Goal: Information Seeking & Learning: Find specific fact

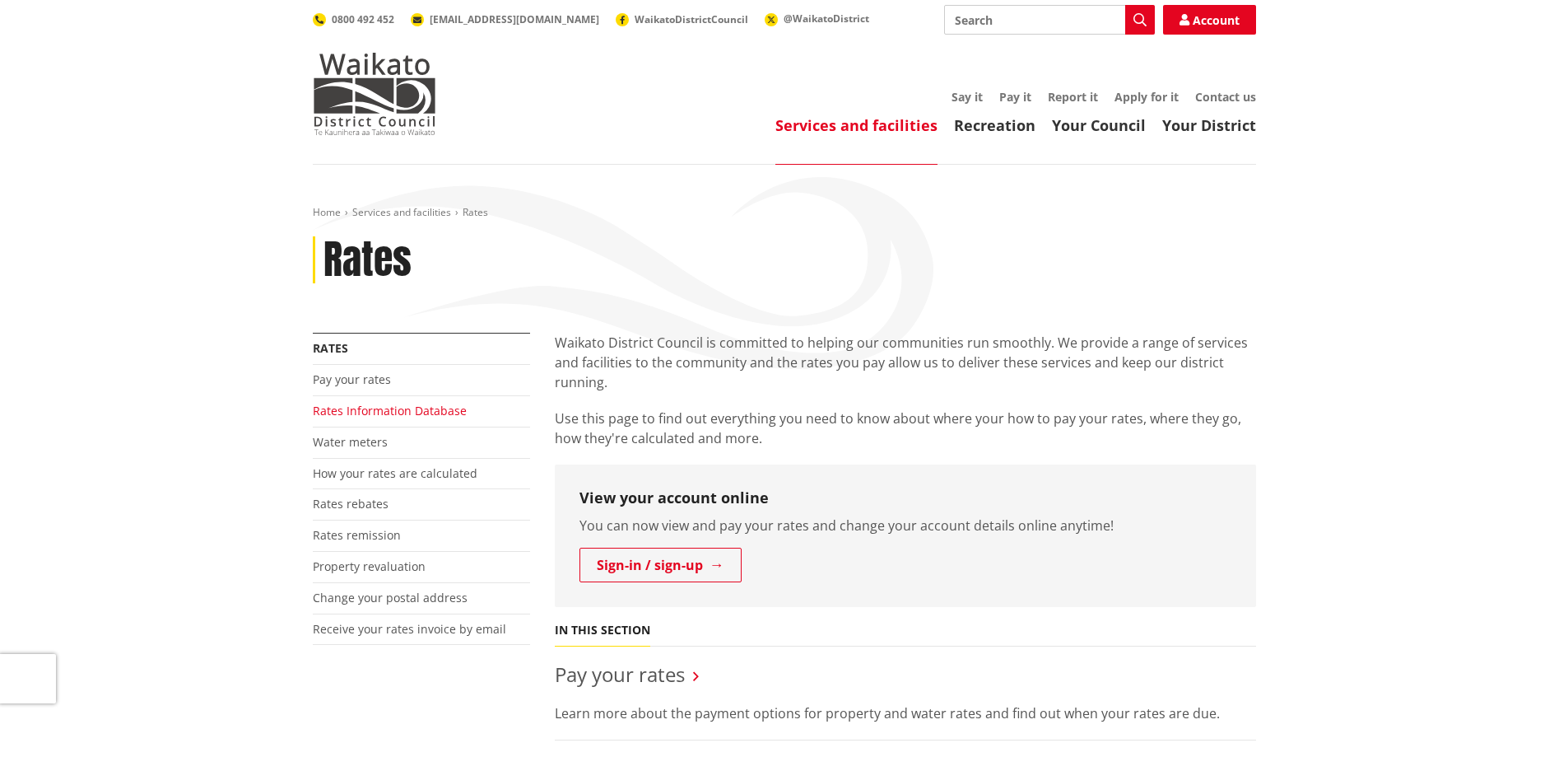
click at [382, 409] on link "Rates Information Database" at bounding box center [390, 410] width 154 height 16
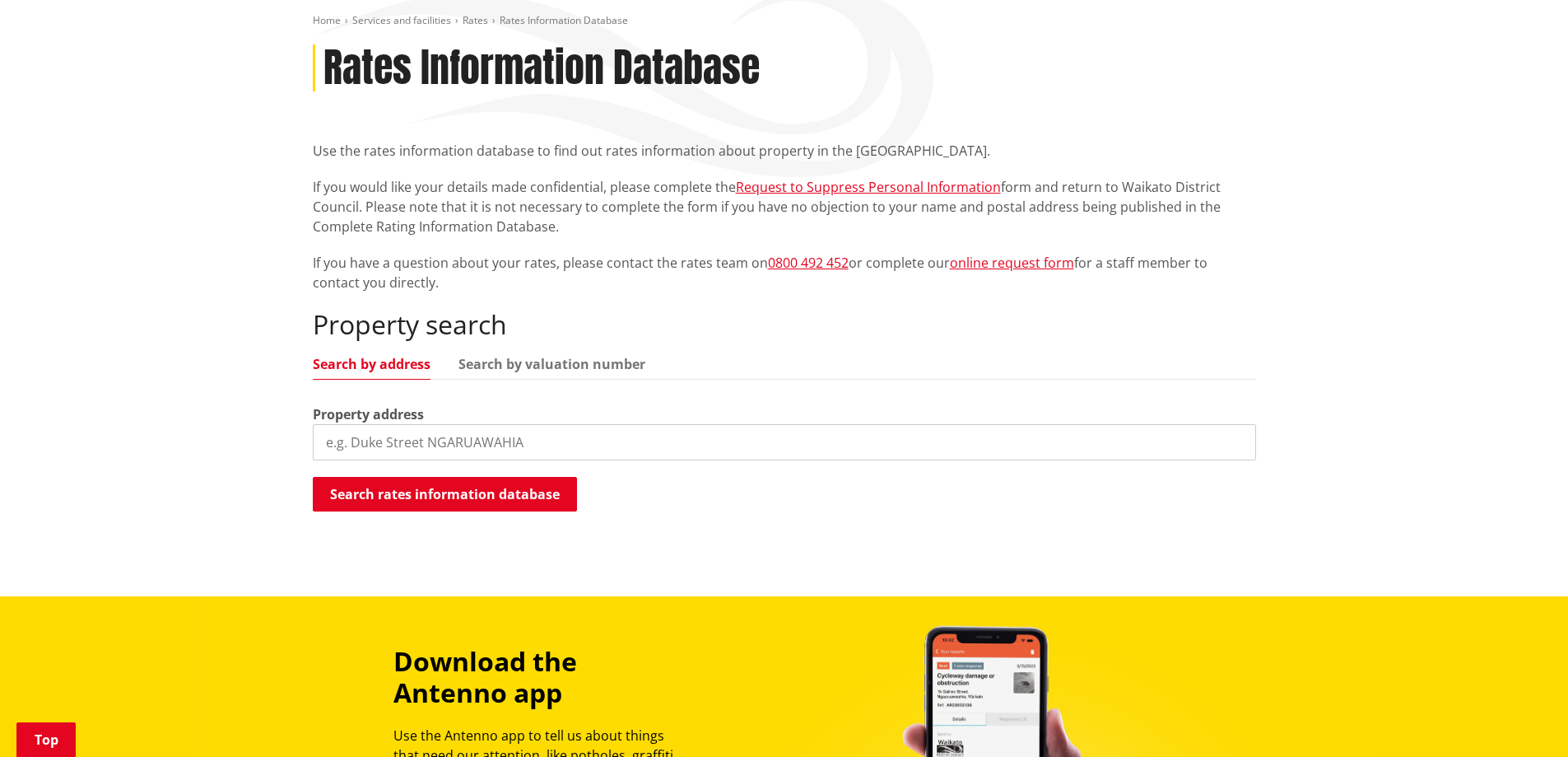
scroll to position [247, 0]
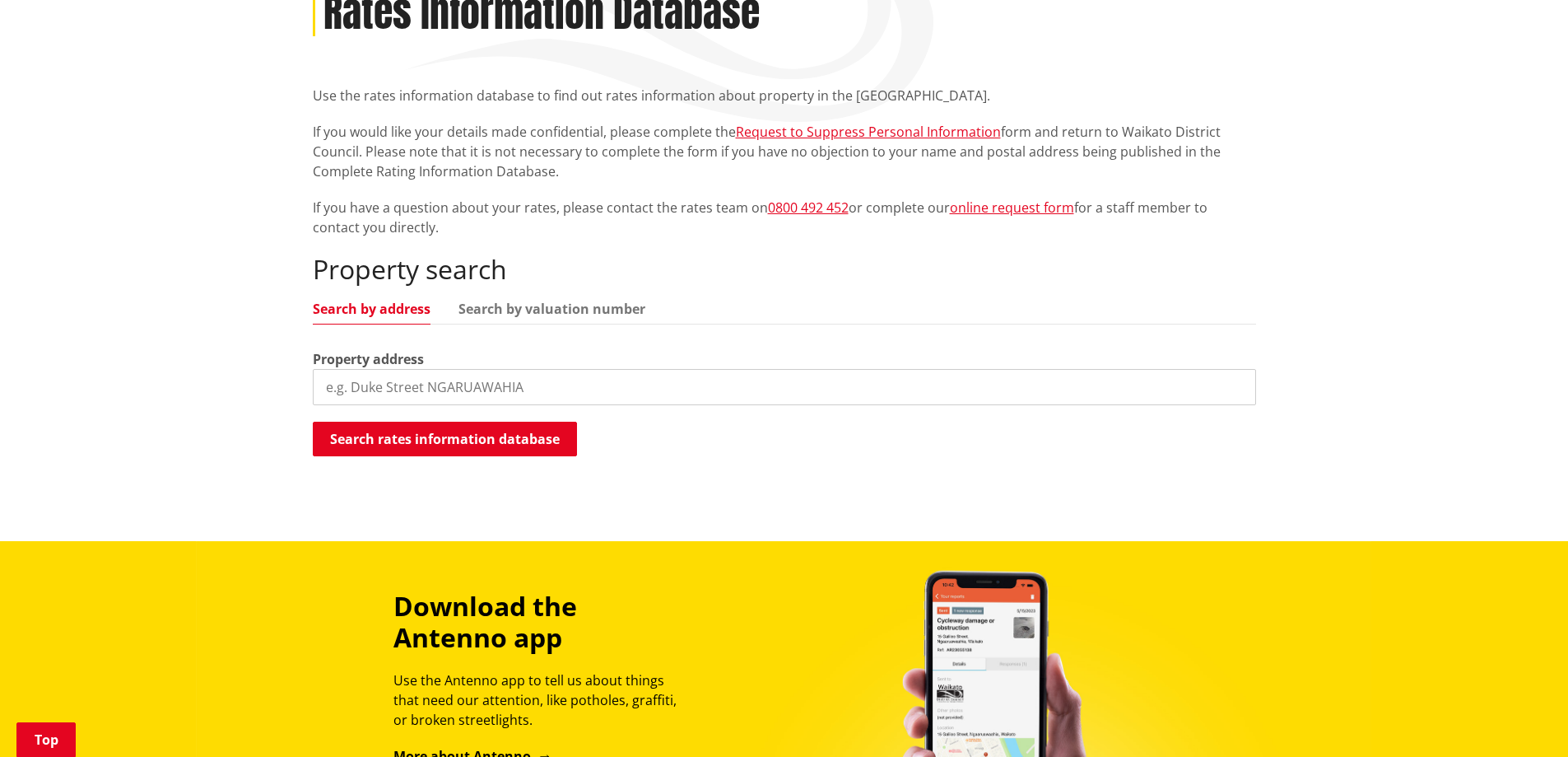
click at [383, 386] on input "search" at bounding box center [784, 386] width 943 height 36
type input "7 POUREWA STREET"
click at [462, 434] on button "Search rates information database" at bounding box center [445, 438] width 265 height 34
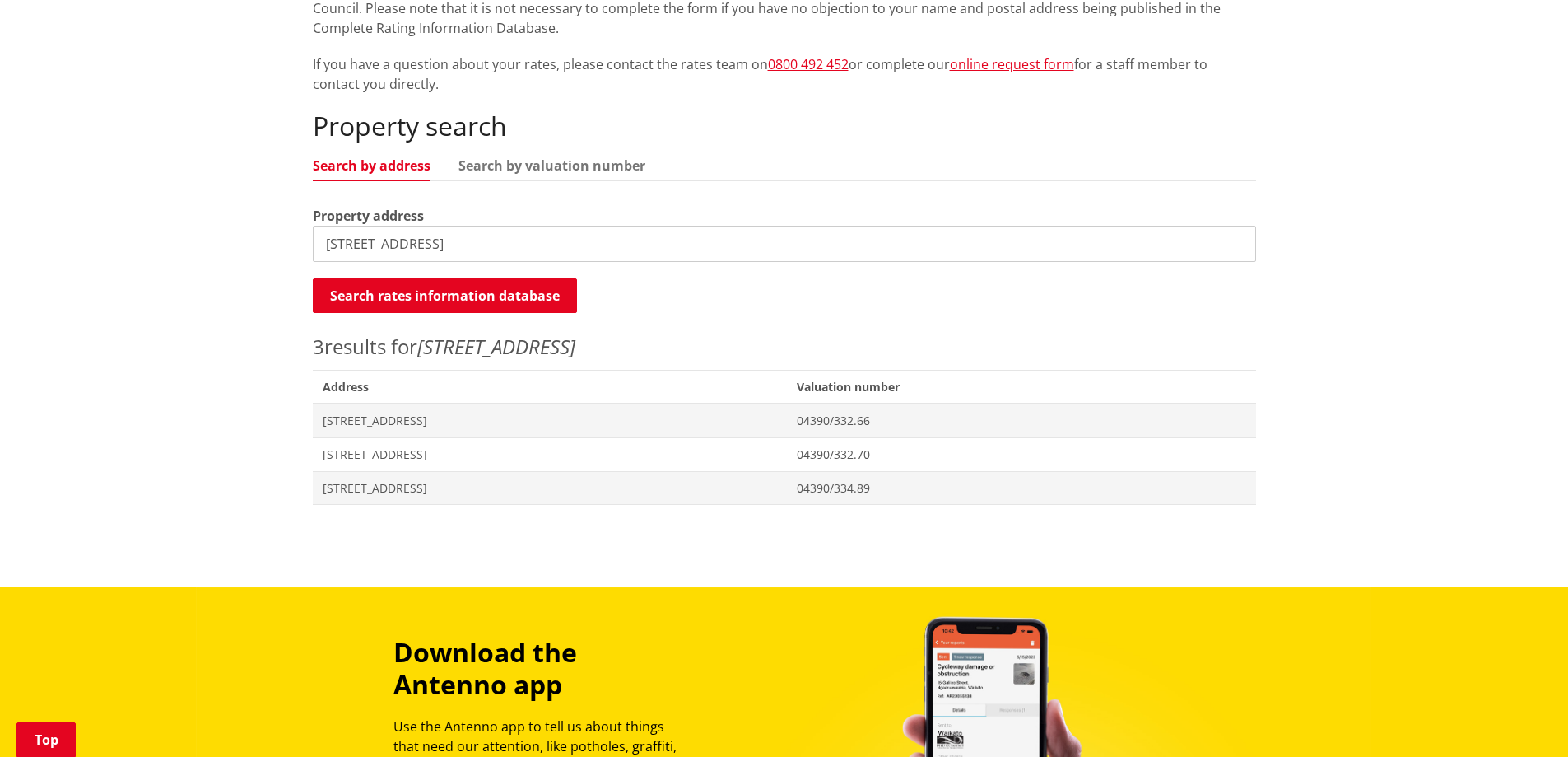
scroll to position [411, 0]
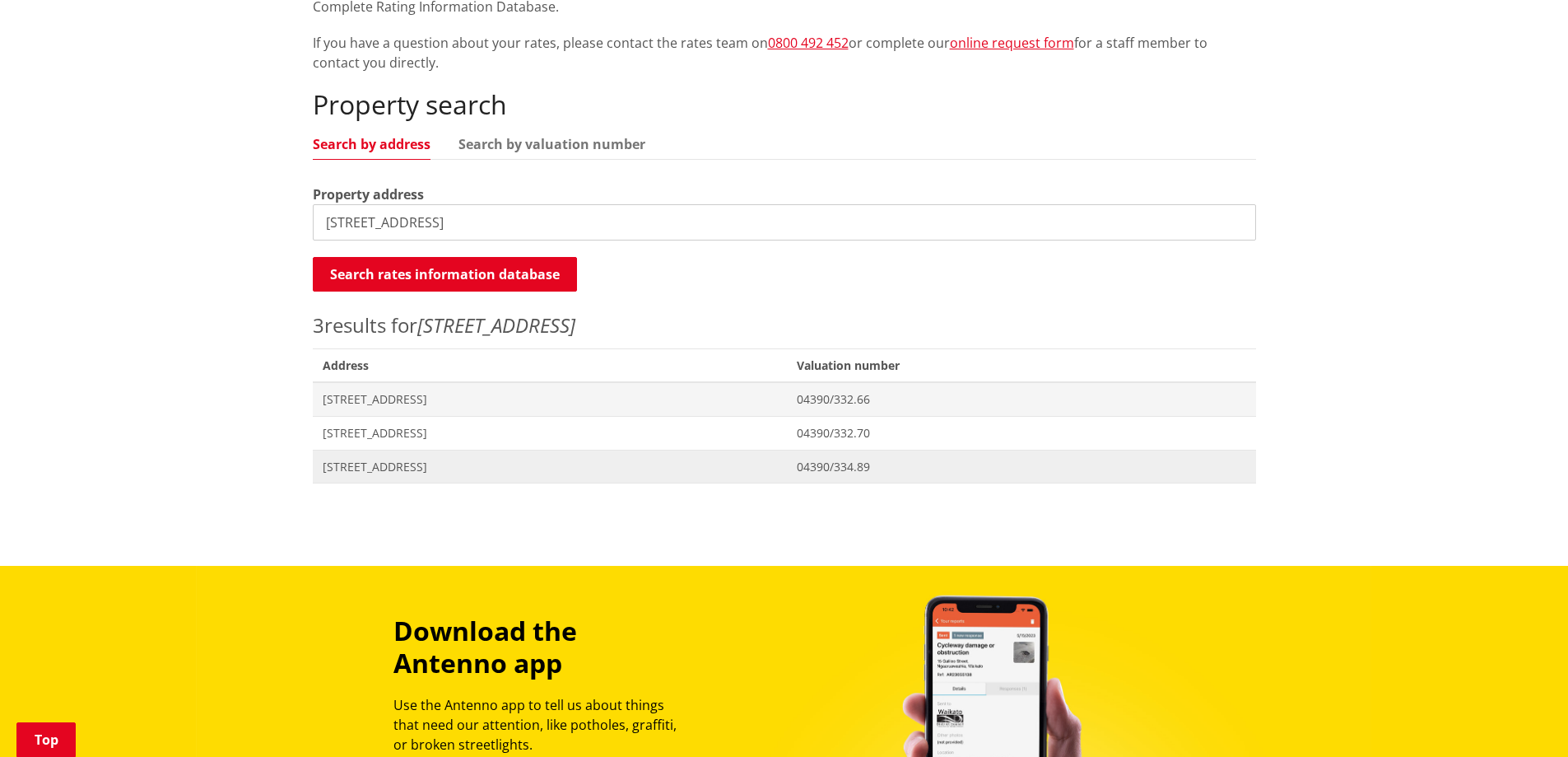
click at [445, 462] on span "[STREET_ADDRESS]" at bounding box center [551, 467] width 456 height 17
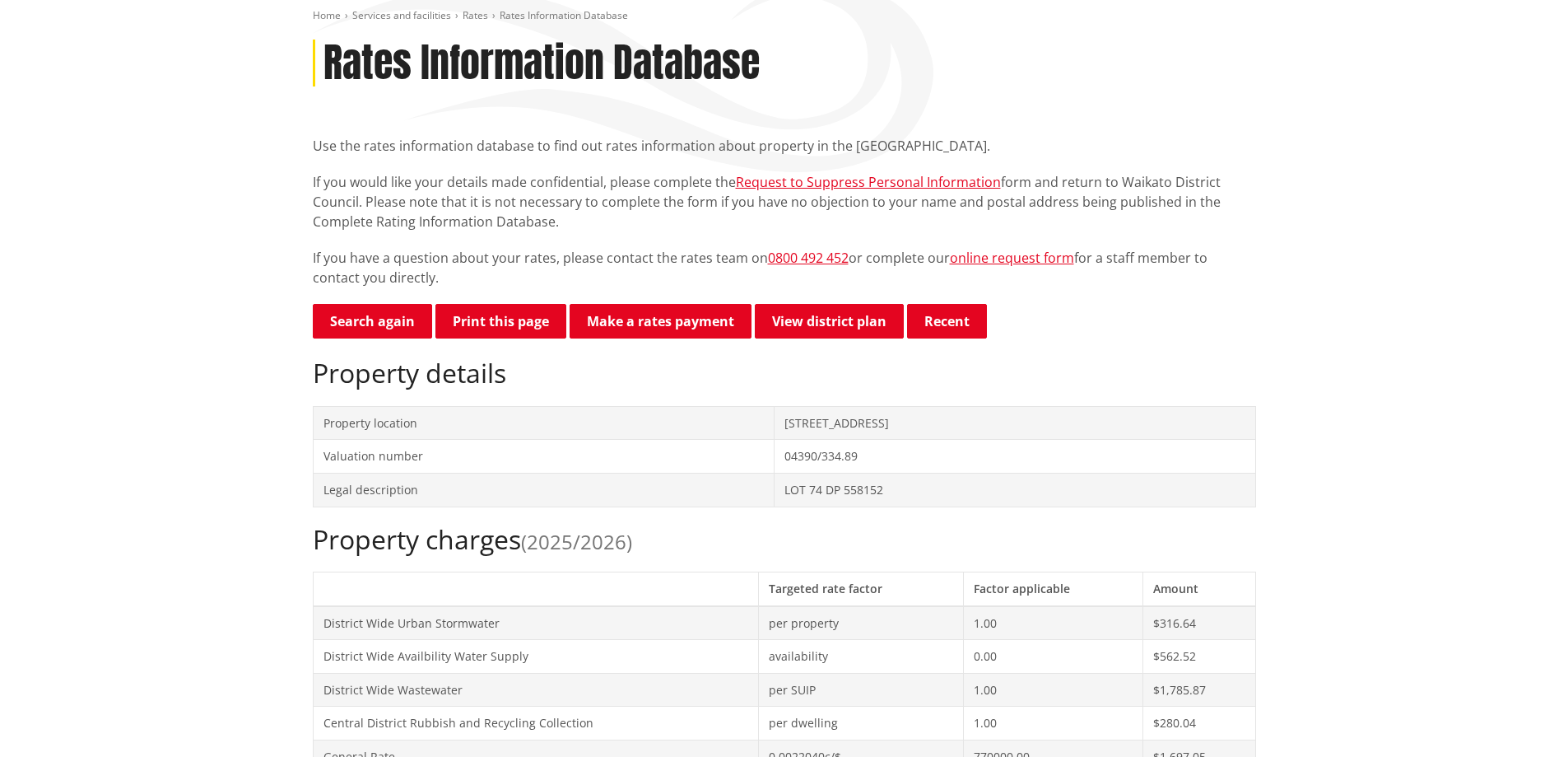
scroll to position [247, 0]
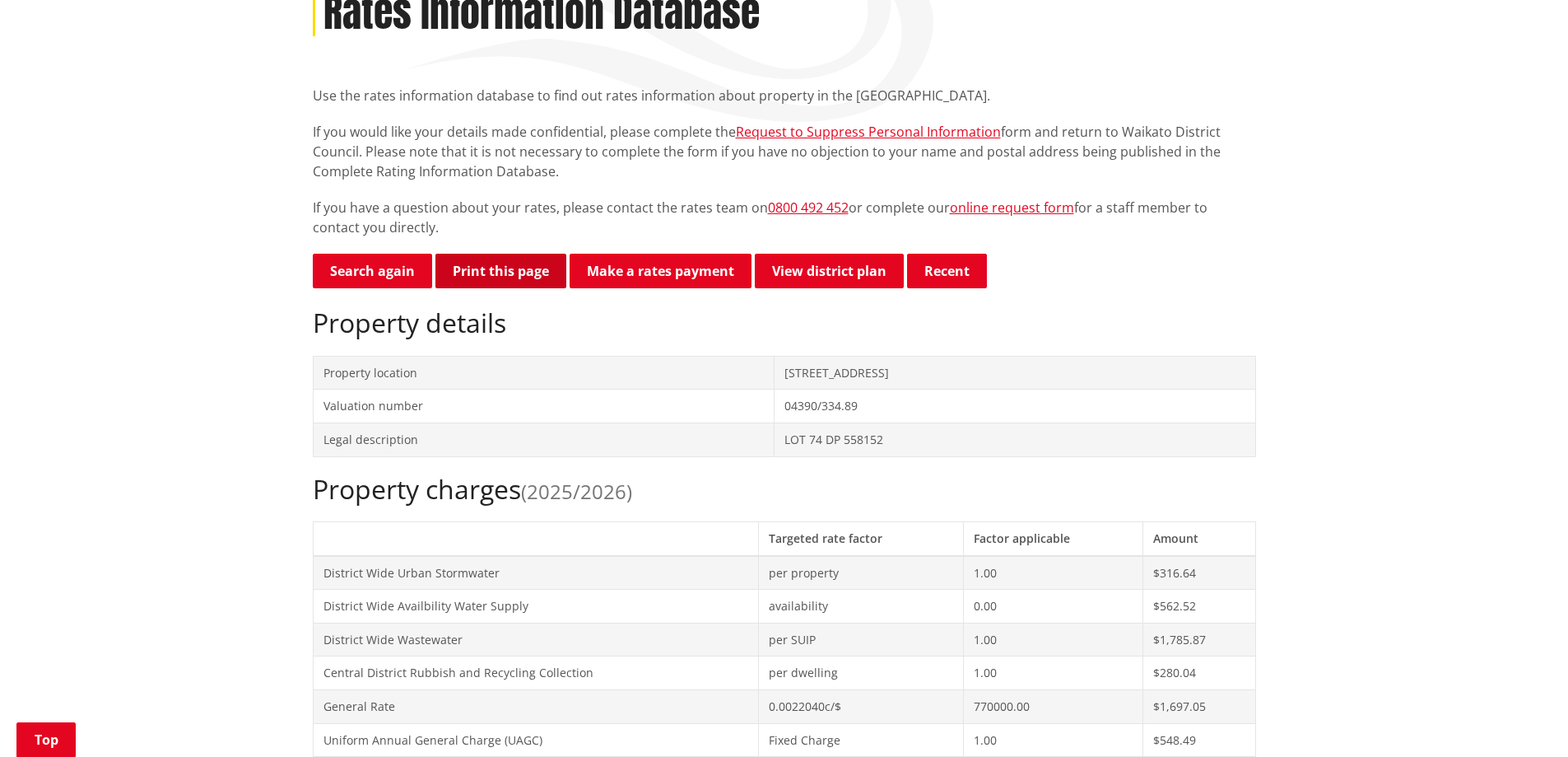
click at [488, 270] on button "Print this page" at bounding box center [501, 270] width 131 height 34
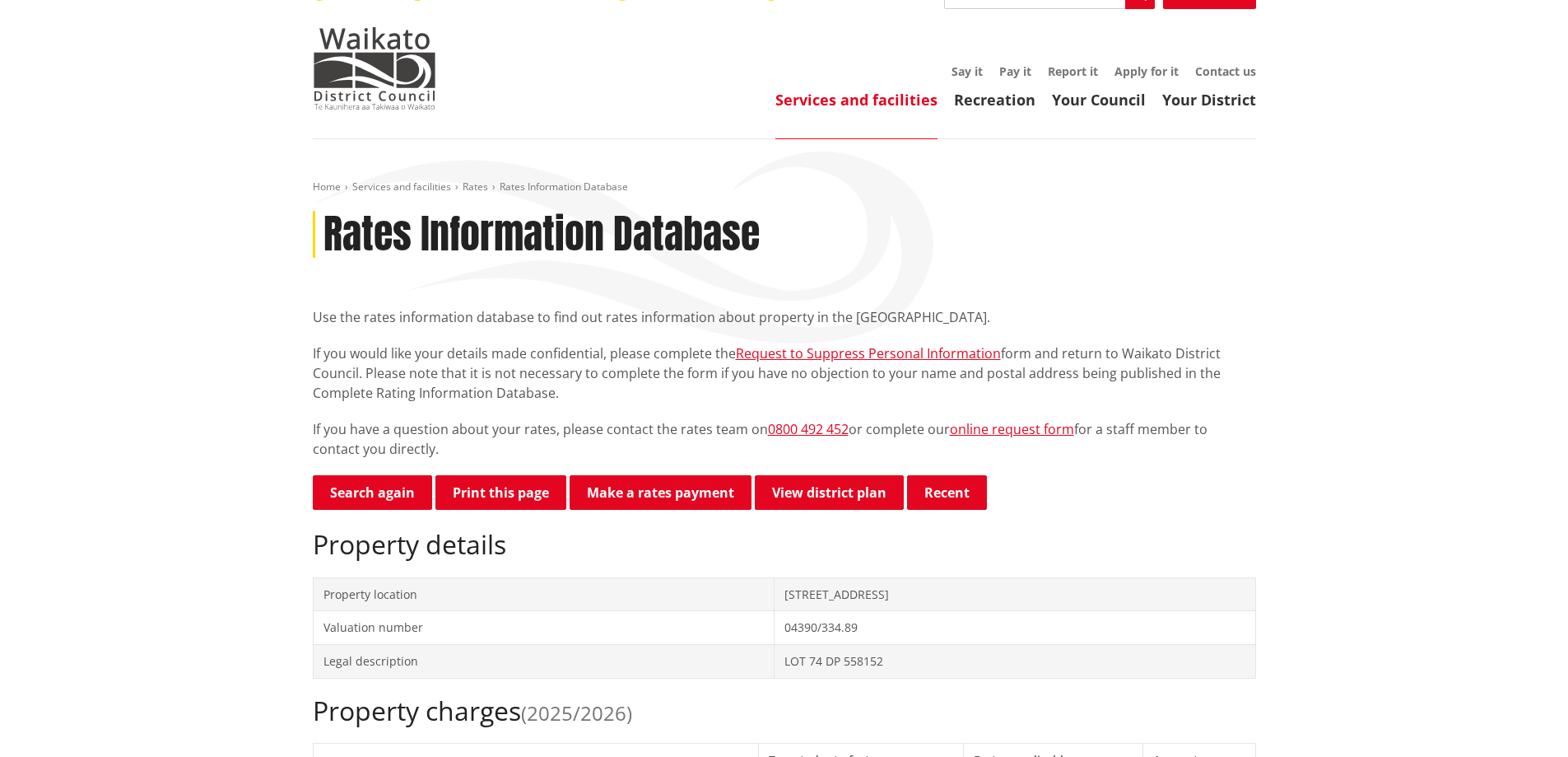
scroll to position [0, 0]
